Goal: Share content: Share content

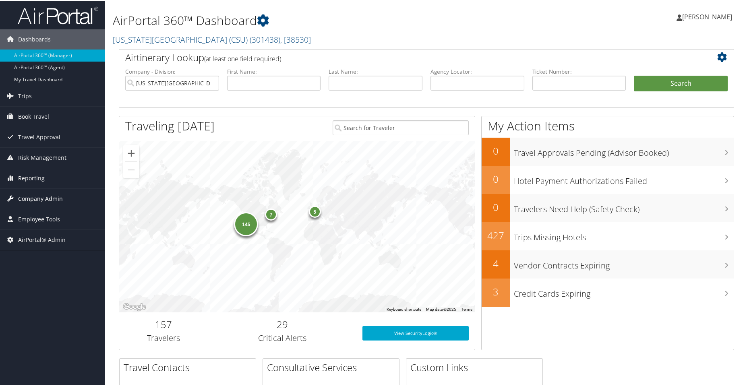
click at [53, 197] on span "Company Admin" at bounding box center [40, 198] width 45 height 20
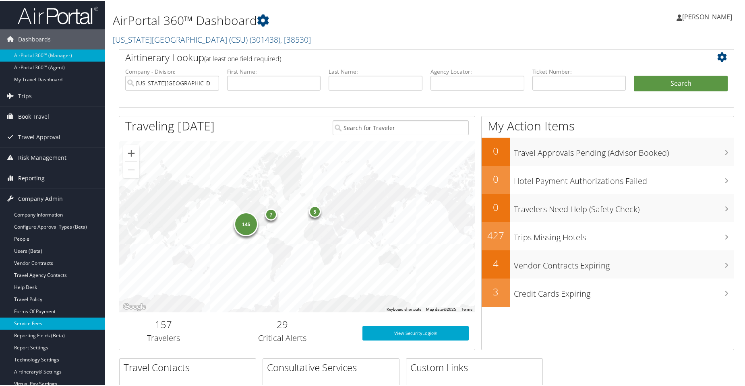
click at [31, 323] on link "Service Fees" at bounding box center [52, 323] width 105 height 12
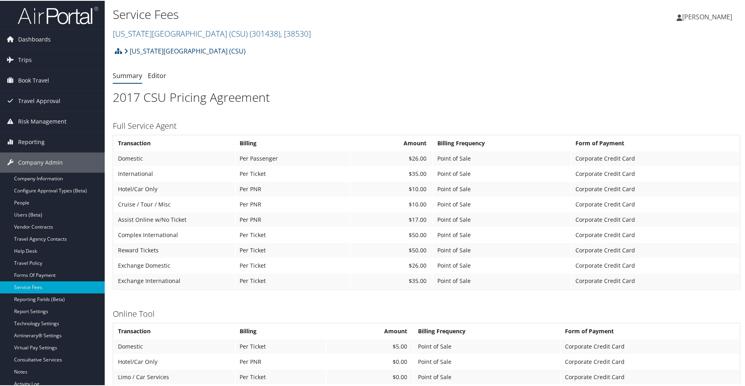
click at [208, 46] on link "[US_STATE][GEOGRAPHIC_DATA] (CSU)" at bounding box center [185, 50] width 122 height 16
click at [250, 35] on span "( 301438 )" at bounding box center [265, 32] width 31 height 11
click at [250, 27] on span "( 301438 )" at bounding box center [265, 32] width 31 height 11
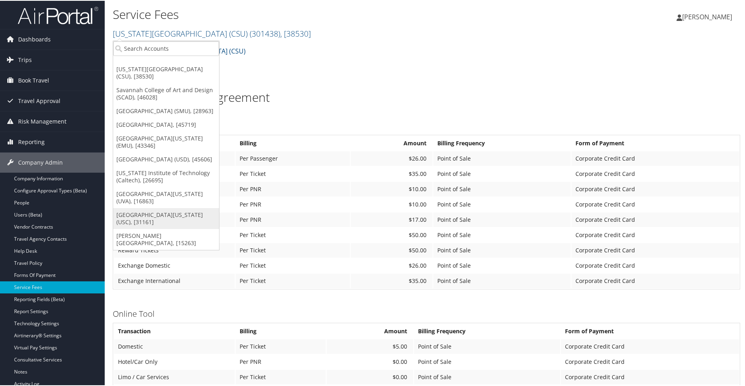
click at [131, 228] on link "[GEOGRAPHIC_DATA][US_STATE] (USC), [31161]" at bounding box center [166, 217] width 106 height 21
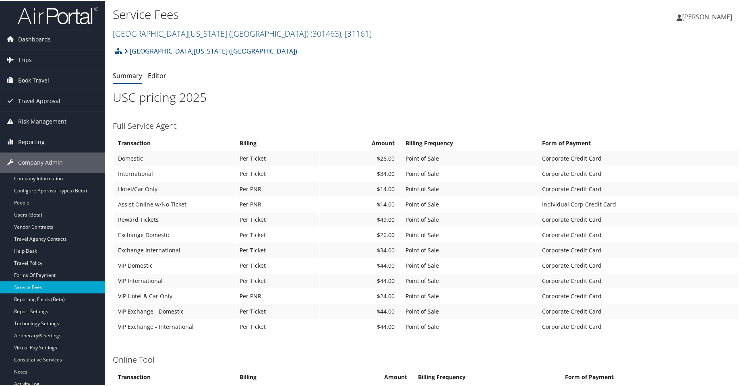
click at [56, 13] on img at bounding box center [58, 14] width 81 height 19
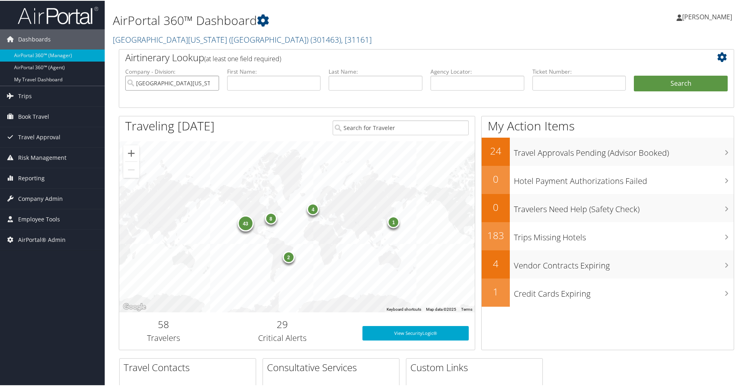
click at [213, 84] on input "University of Southern California (USC)" at bounding box center [172, 82] width 94 height 15
click at [477, 85] on input "text" at bounding box center [478, 82] width 94 height 15
paste input "DPDR7Y"
type input "DPDR7Y"
click at [669, 80] on button "Search" at bounding box center [681, 83] width 94 height 16
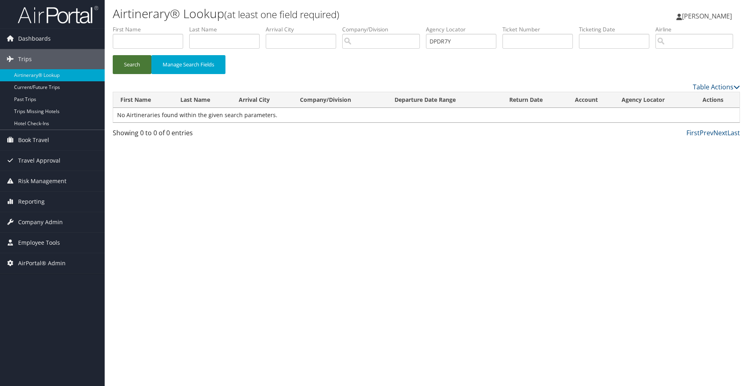
click at [128, 74] on button "Search" at bounding box center [132, 64] width 39 height 19
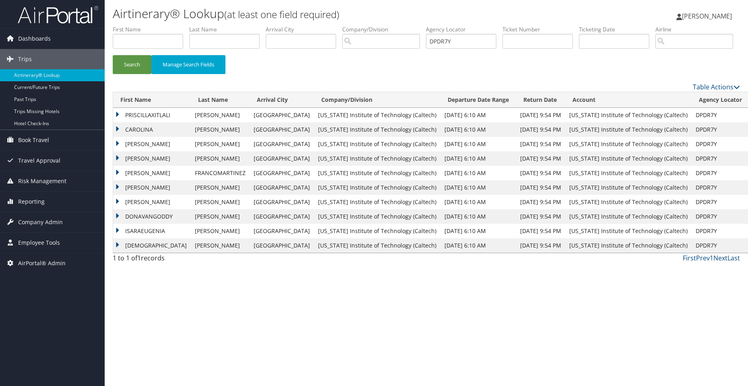
click at [141, 122] on td "PRISCILLAXITLALI" at bounding box center [152, 115] width 78 height 15
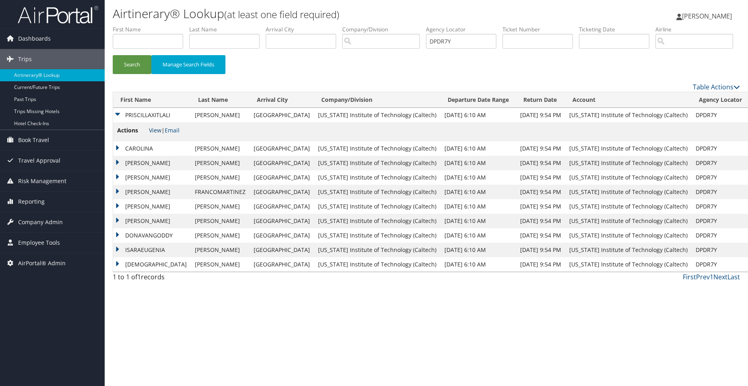
click at [152, 134] on link "View" at bounding box center [155, 130] width 12 height 8
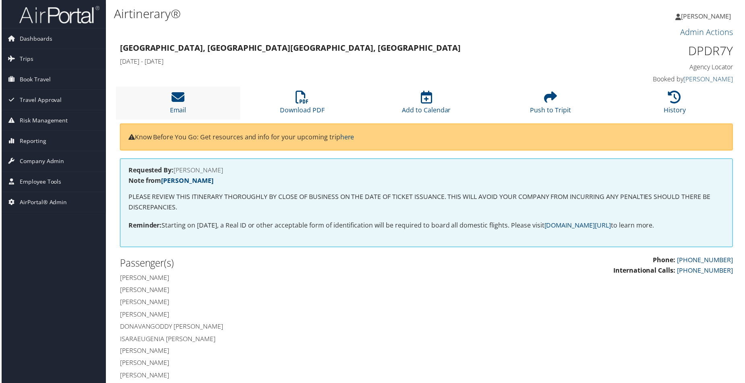
click at [184, 101] on li "Email" at bounding box center [177, 103] width 125 height 33
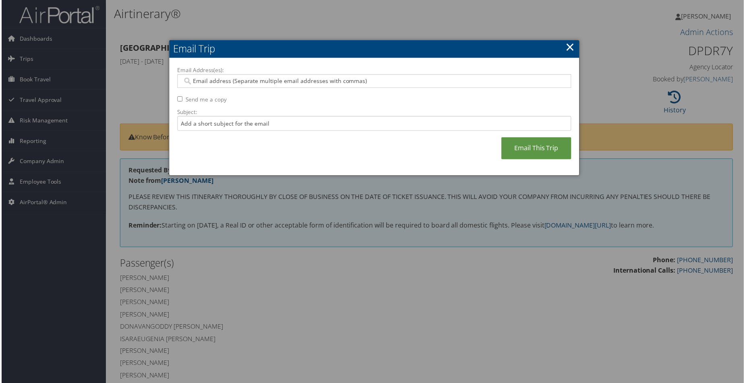
click at [299, 83] on input "Email Address(es):" at bounding box center [374, 81] width 385 height 8
click at [210, 79] on input "Email Address(es):" at bounding box center [374, 81] width 385 height 8
paste input "[EMAIL_ADDRESS][DOMAIN_NAME]"
type input "[EMAIL_ADDRESS][DOMAIN_NAME]"
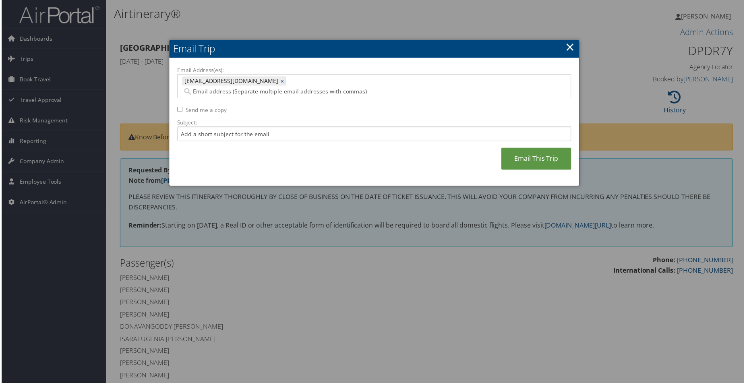
click at [176, 107] on input "Send me a copy" at bounding box center [178, 109] width 5 height 5
checkbox input "true"
click at [224, 127] on input "Subject:" at bounding box center [374, 134] width 396 height 15
paste input "AirPortal - Airtinerary: [PERSON_NAME] [DATE] [GEOGRAPHIC_DATA], [GEOGRAPHIC_DA…"
click at [283, 127] on input "AirPortal - Airtinerary: [PERSON_NAME] [DATE] [GEOGRAPHIC_DATA], [GEOGRAPHIC_DA…" at bounding box center [374, 134] width 396 height 15
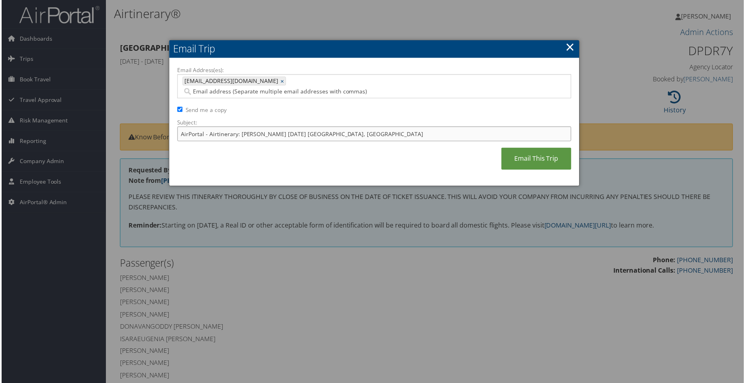
click at [265, 127] on input "AirPortal - Airtinerary: [PERSON_NAME] [DATE] [GEOGRAPHIC_DATA], [GEOGRAPHIC_DA…" at bounding box center [374, 134] width 396 height 15
click at [352, 127] on input "AirPortal - Airtinerary: PriscillaXi [DATE] [GEOGRAPHIC_DATA], [GEOGRAPHIC_DATA]" at bounding box center [374, 134] width 396 height 15
click at [262, 127] on input "AirPortal - Airtinerary: PriscillaXi [DATE]" at bounding box center [374, 134] width 396 height 15
click at [361, 127] on input "AirPortal - Airtinerary: PriscillaXitlali [PERSON_NAME] [DATE]" at bounding box center [374, 134] width 396 height 15
type input "AirPortal - Airtinerary: PriscillaXitlali [PERSON_NAME] [DATE] Los"
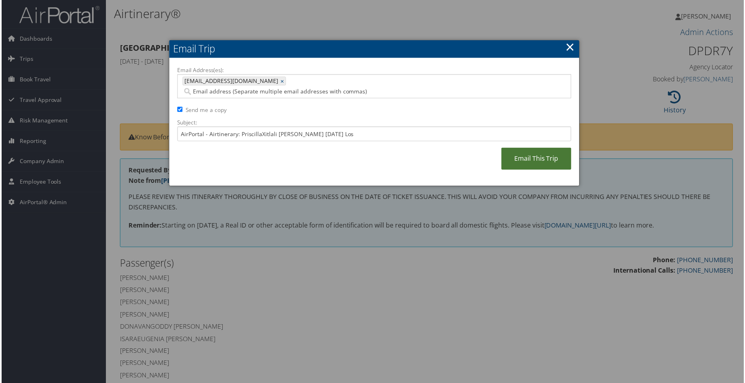
click at [530, 148] on link "Email This Trip" at bounding box center [537, 159] width 70 height 22
